Goal: Navigation & Orientation: Find specific page/section

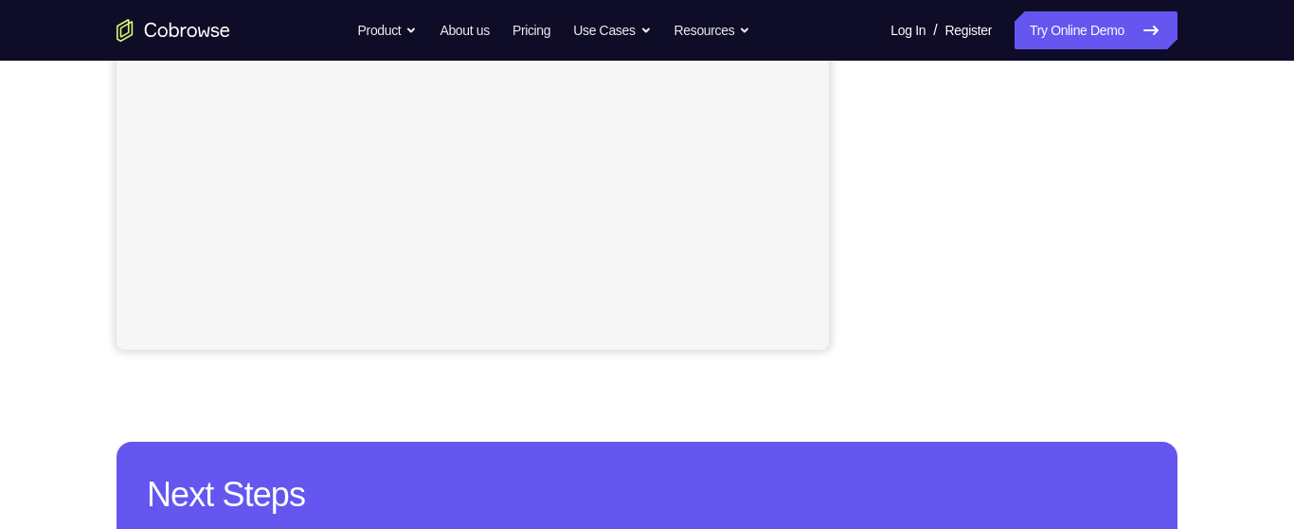
scroll to position [531, 0]
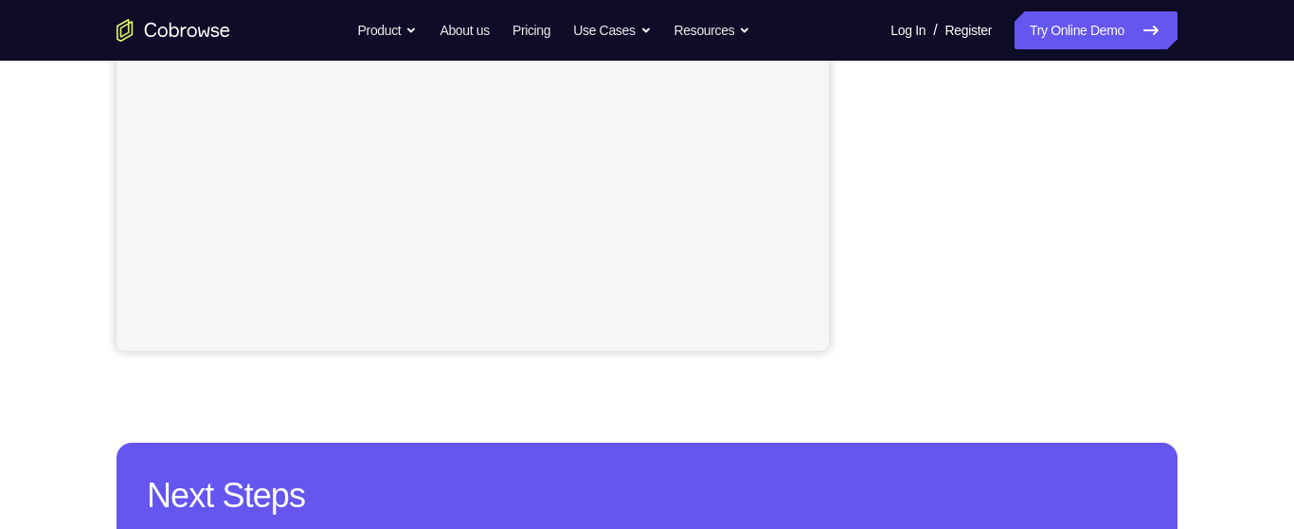
click at [1199, 138] on div "Your Support Agent Your Customer Web iOS Android Next Steps We’d be happy to gi…" at bounding box center [647, 155] width 1213 height 1250
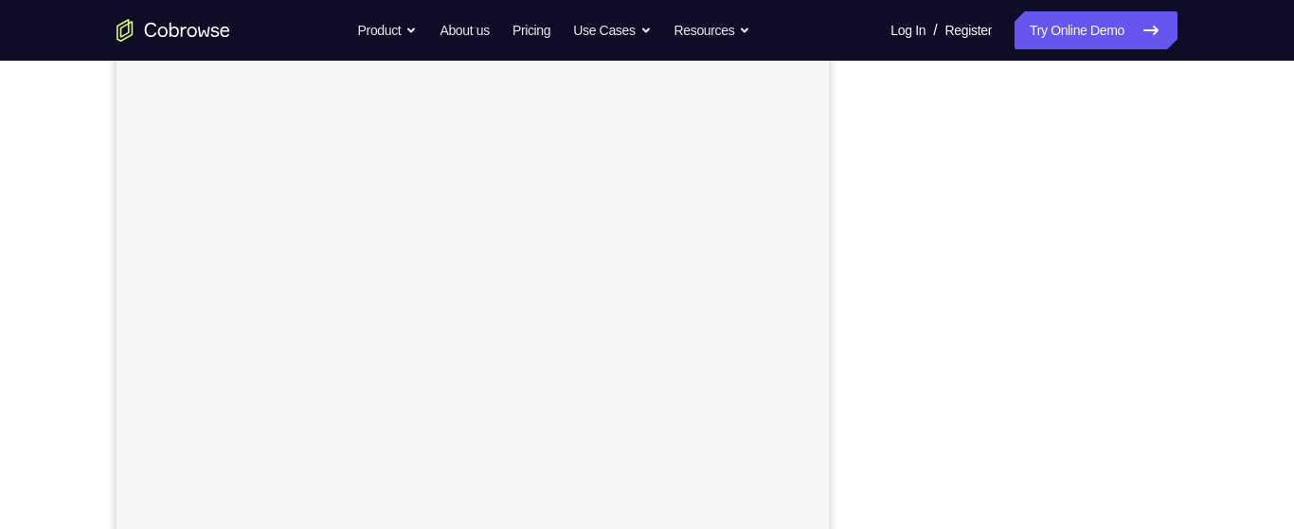
scroll to position [305, 0]
click at [1221, 283] on div "Your Support Agent Your Customer Web iOS Android Next Steps We’d be happy to gi…" at bounding box center [647, 381] width 1213 height 1250
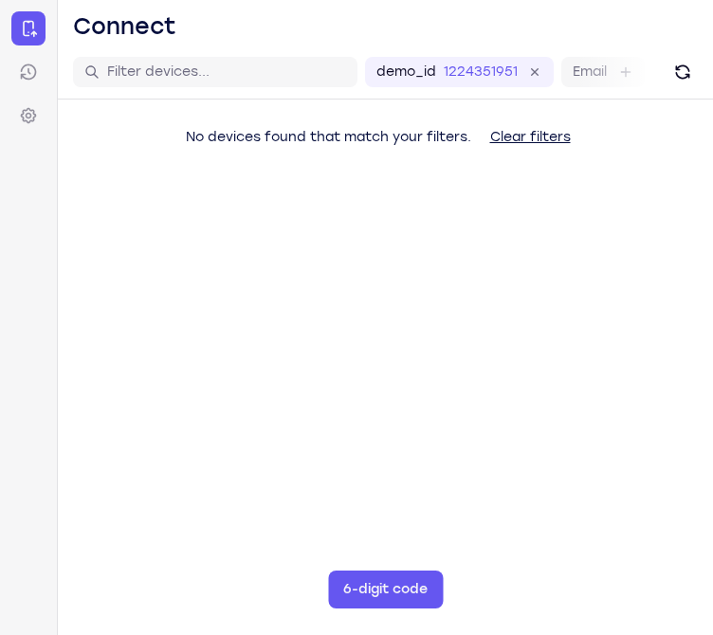
click at [471, 290] on main "demo_id 1224351951 1224351951 Email User ID Device ID Device name 6-digit code …" at bounding box center [385, 362] width 655 height 635
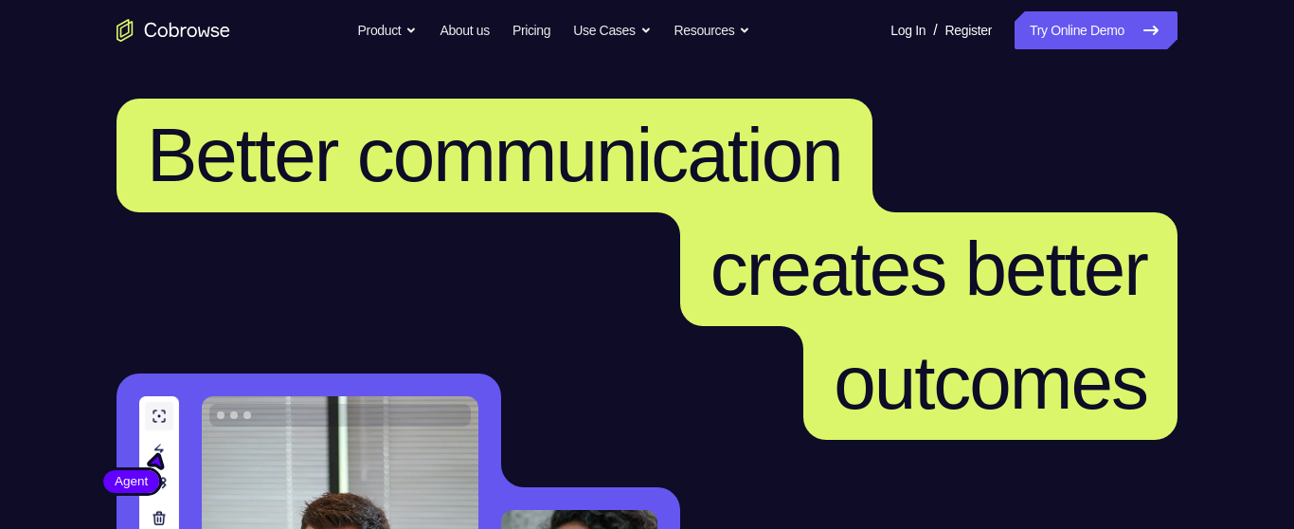
click at [1053, 32] on link "Try Online Demo" at bounding box center [1096, 30] width 163 height 38
